Goal: Use online tool/utility

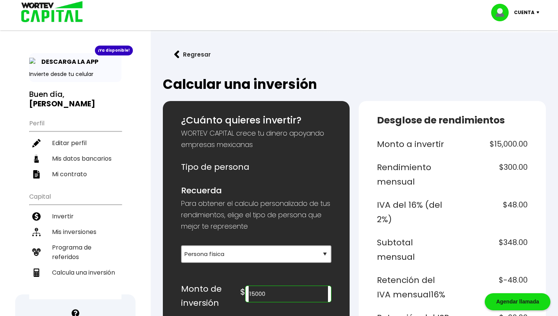
select select "1"
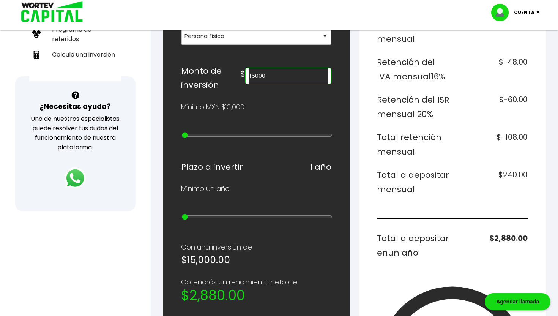
click at [360, 131] on div "Desglose de rendimientos Monto a invertir $15,000.00 Rendimiento mensual $300.0…" at bounding box center [452, 224] width 187 height 682
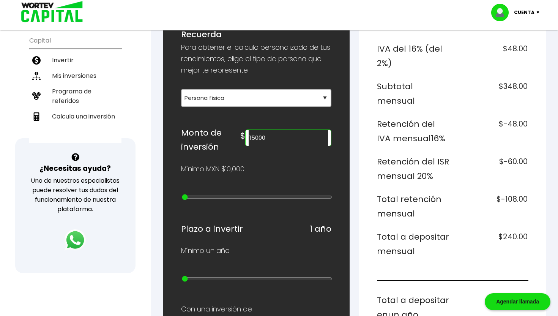
scroll to position [173, 0]
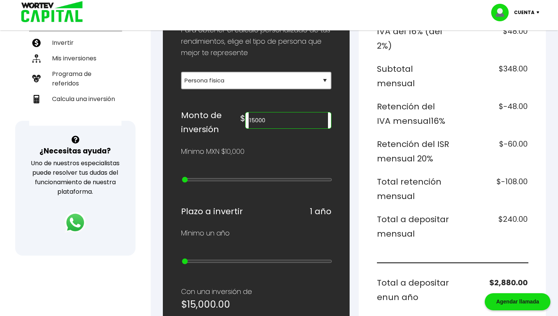
click at [296, 119] on input "15000" at bounding box center [288, 120] width 79 height 16
type input "20000"
type input "1"
type input "10000"
type input "0"
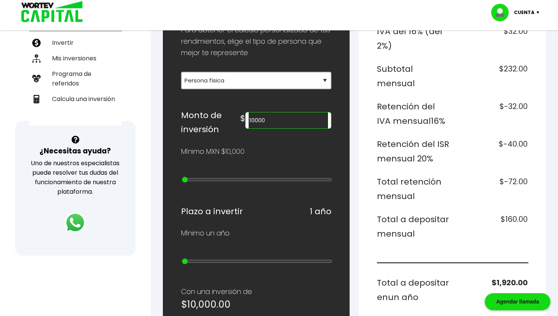
click at [184, 177] on input "range" at bounding box center [257, 179] width 151 height 6
click at [283, 118] on input "10000" at bounding box center [288, 120] width 79 height 16
click at [288, 118] on input "1000" at bounding box center [288, 120] width 79 height 16
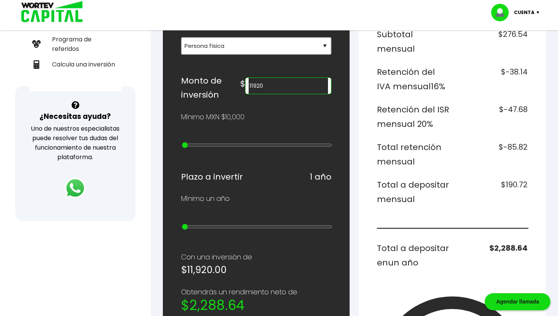
type input "11920"
type input "1"
drag, startPoint x: 184, startPoint y: 222, endPoint x: 191, endPoint y: 217, distance: 8.1
click at [191, 224] on input "range" at bounding box center [257, 227] width 151 height 6
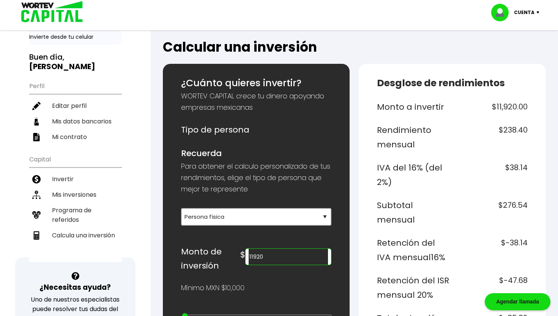
scroll to position [40, 0]
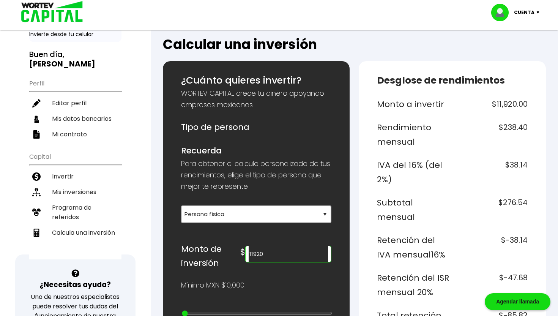
click at [290, 255] on input "11920" at bounding box center [288, 254] width 79 height 16
type input "14000"
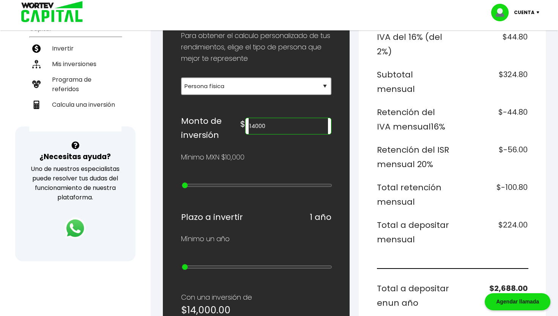
scroll to position [192, 0]
